Goal: Navigation & Orientation: Find specific page/section

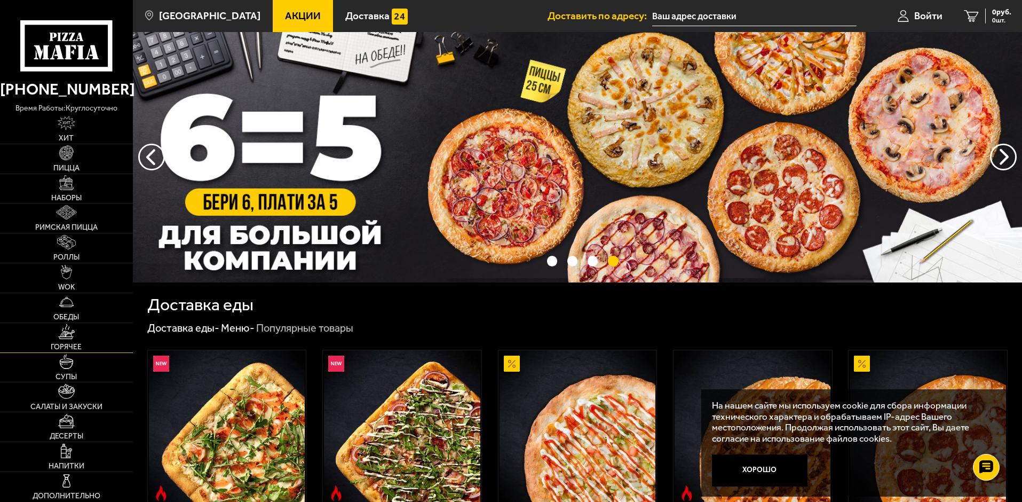
drag, startPoint x: 66, startPoint y: 332, endPoint x: 73, endPoint y: 332, distance: 6.4
click at [66, 332] on img at bounding box center [66, 331] width 17 height 14
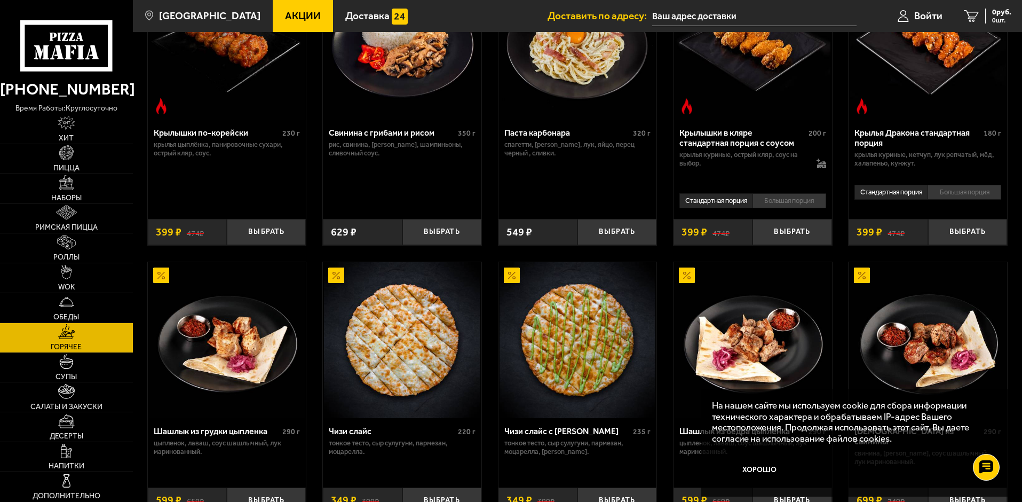
scroll to position [480, 0]
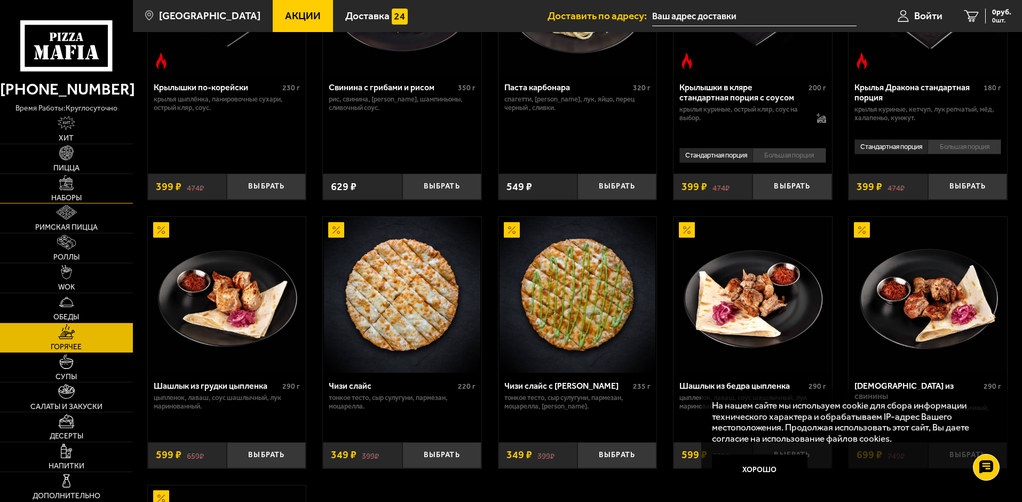
click at [64, 191] on link "Наборы" at bounding box center [66, 188] width 133 height 29
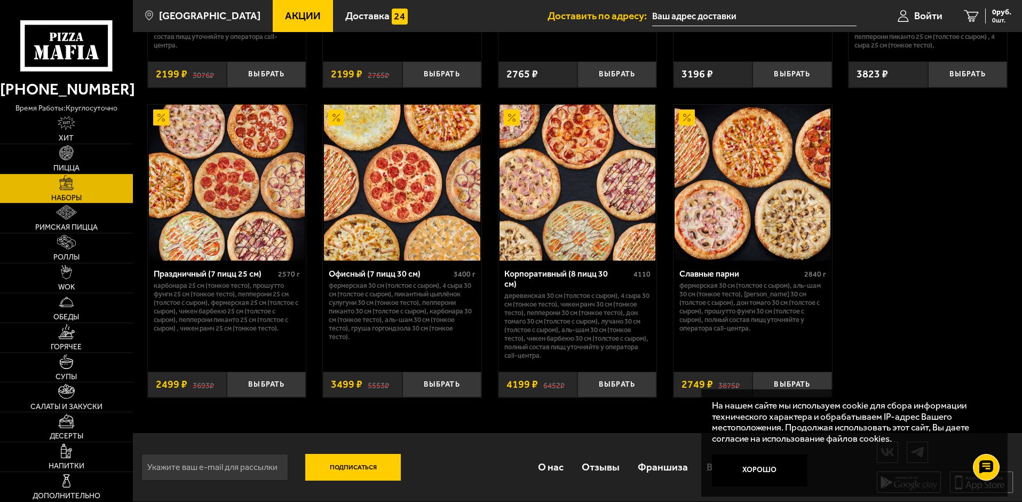
scroll to position [1651, 0]
click at [67, 302] on img at bounding box center [66, 302] width 14 height 14
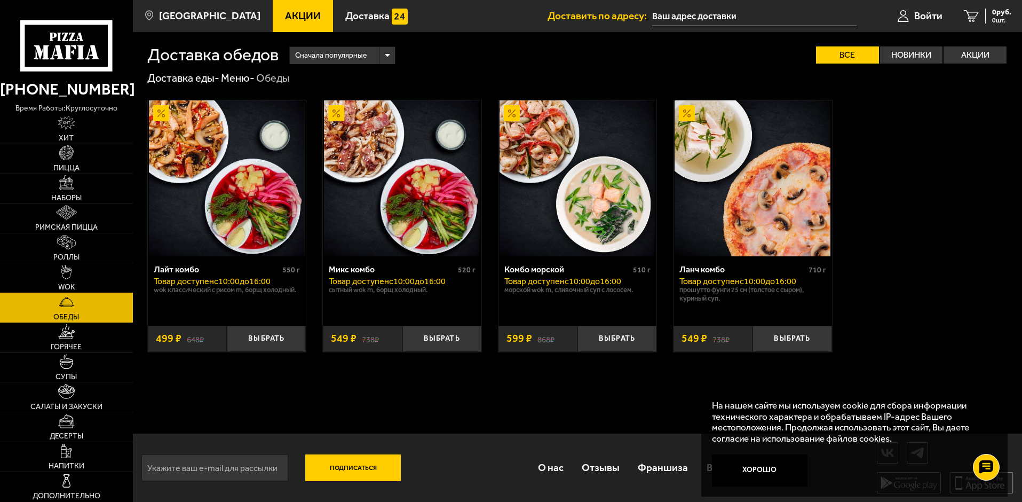
drag, startPoint x: 62, startPoint y: 274, endPoint x: 69, endPoint y: 272, distance: 7.3
click at [62, 274] on img at bounding box center [67, 272] width 12 height 14
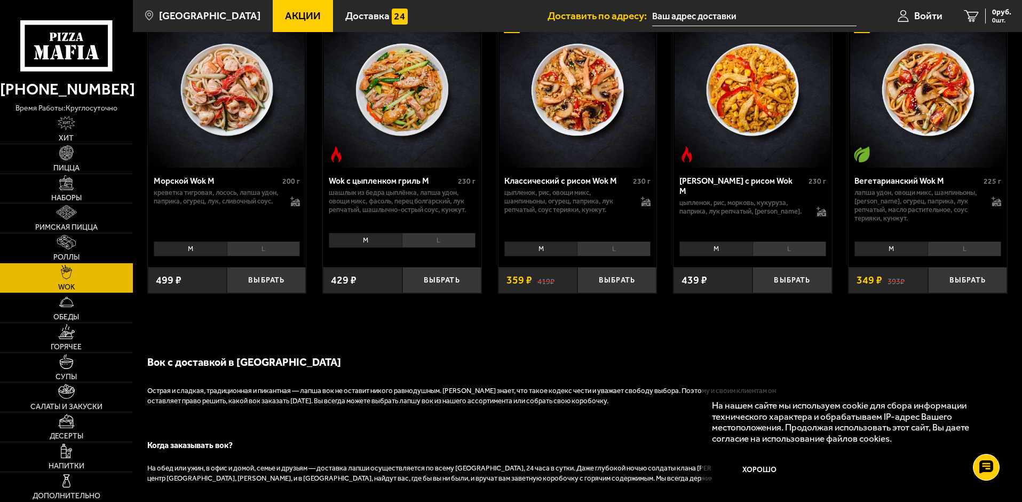
scroll to position [694, 0]
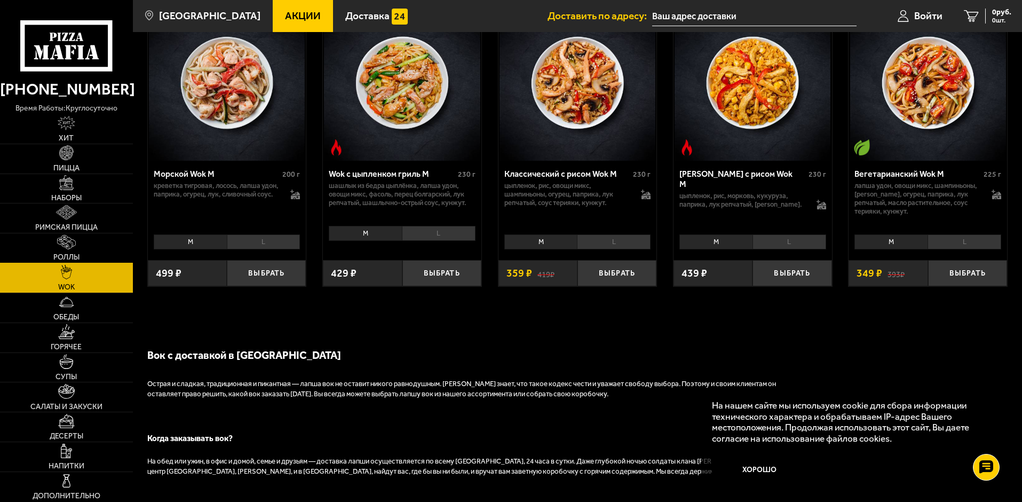
click at [61, 238] on img at bounding box center [66, 242] width 19 height 14
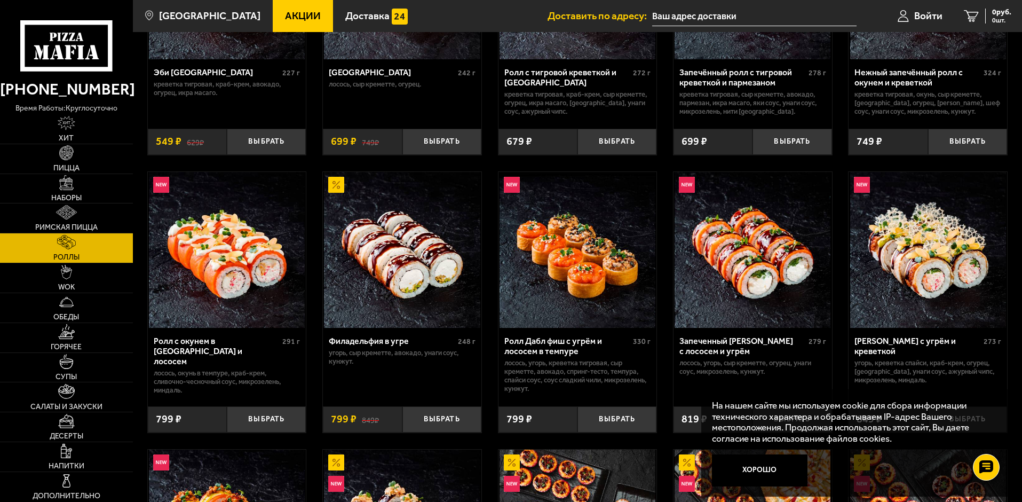
scroll to position [107, 0]
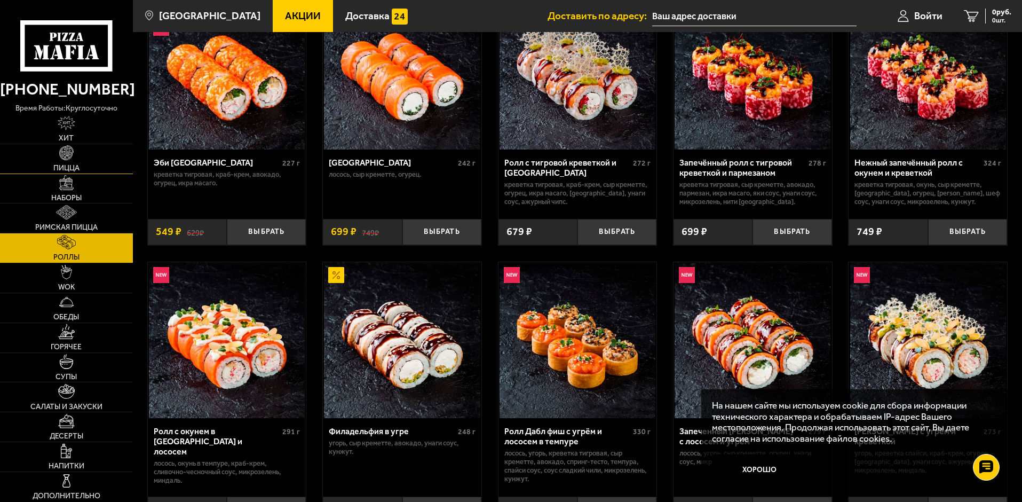
click at [65, 155] on img at bounding box center [66, 152] width 14 height 14
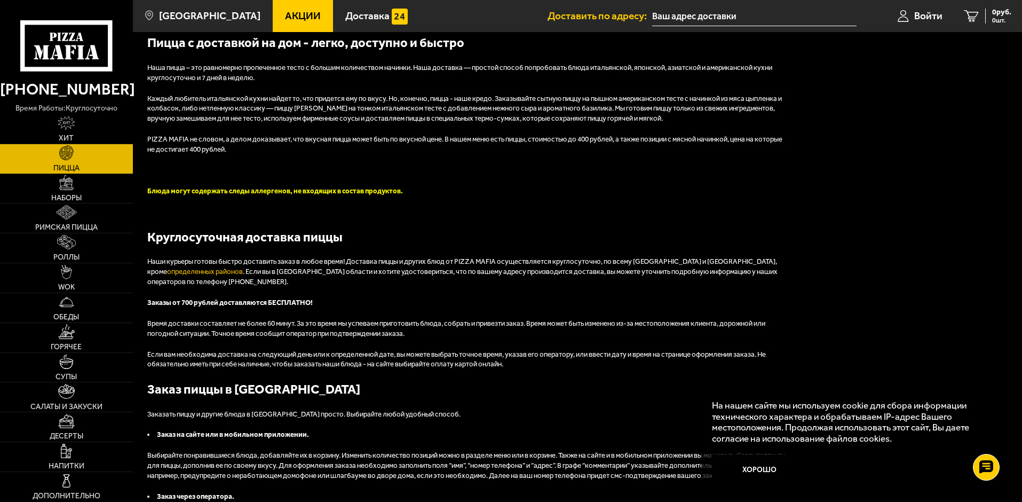
scroll to position [2188, 0]
